Goal: Navigation & Orientation: Understand site structure

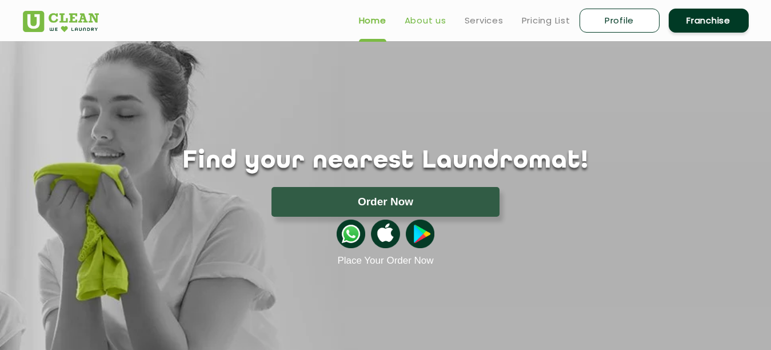
click at [432, 18] on link "About us" at bounding box center [426, 21] width 42 height 14
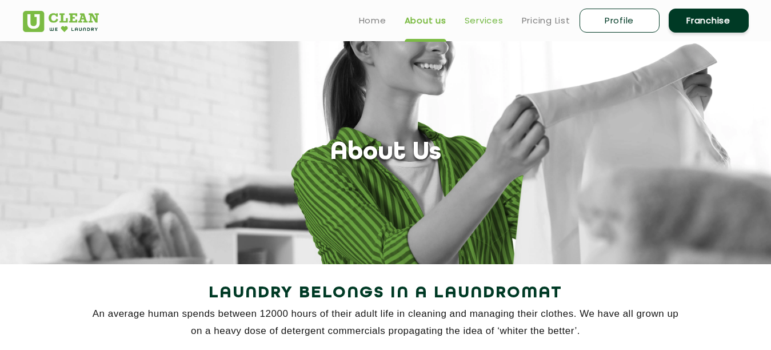
click at [477, 19] on link "Services" at bounding box center [484, 21] width 39 height 14
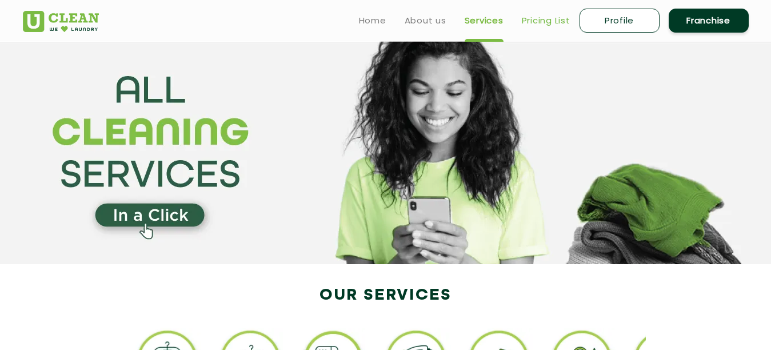
click at [541, 21] on link "Pricing List" at bounding box center [546, 21] width 49 height 14
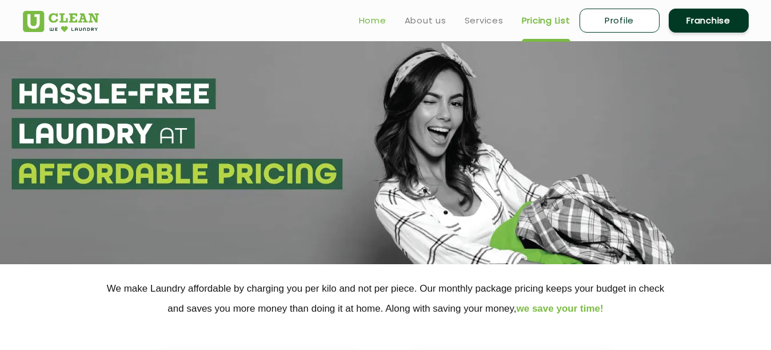
click at [373, 20] on link "Home" at bounding box center [372, 21] width 27 height 14
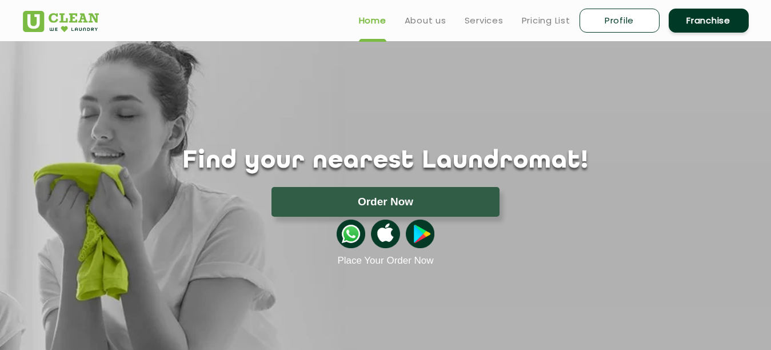
click at [717, 18] on link "Franchise" at bounding box center [708, 21] width 80 height 24
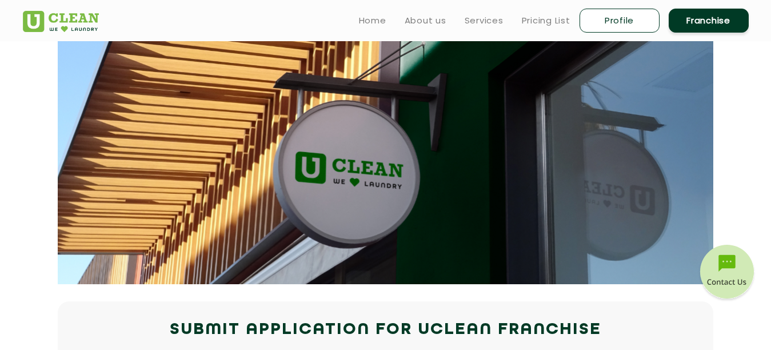
click at [596, 21] on link "Profile" at bounding box center [619, 21] width 80 height 24
select select
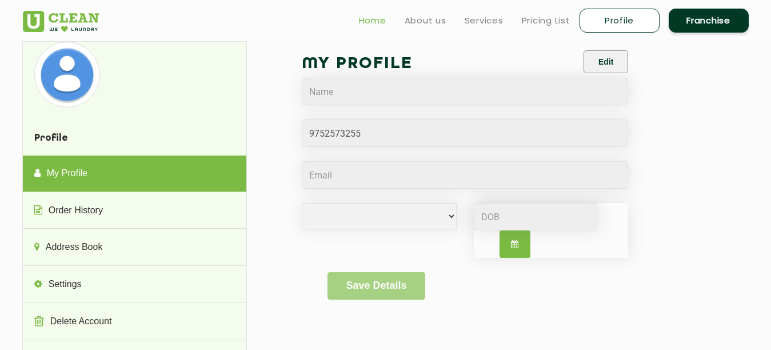
click at [363, 21] on link "Home" at bounding box center [372, 21] width 27 height 14
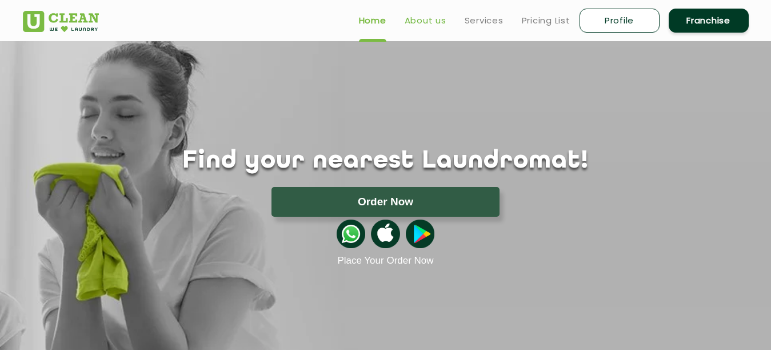
click at [426, 19] on link "About us" at bounding box center [426, 21] width 42 height 14
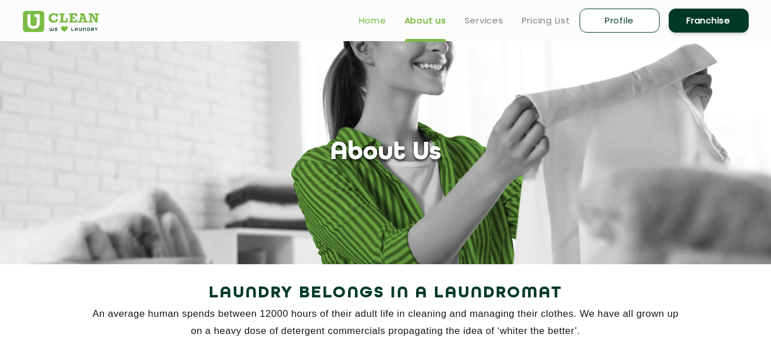
click at [365, 21] on link "Home" at bounding box center [372, 21] width 27 height 14
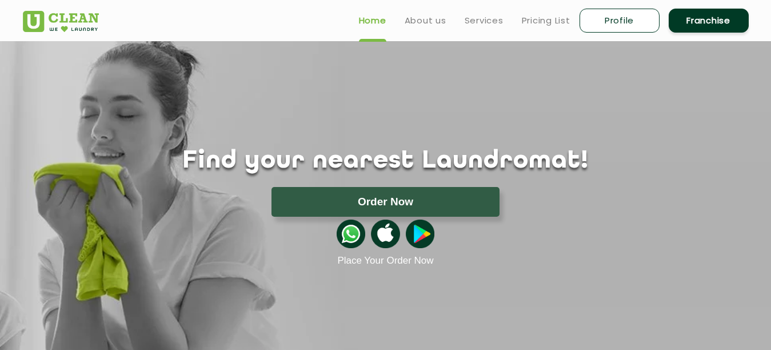
click at [251, 106] on div "Find your nearest Laundromat! Please select the location Order Now Place Your O…" at bounding box center [385, 153] width 743 height 225
click at [736, 178] on div "Find your nearest Laundromat! Please select the location Order Now Place Your O…" at bounding box center [385, 206] width 743 height 119
